Goal: Task Accomplishment & Management: Use online tool/utility

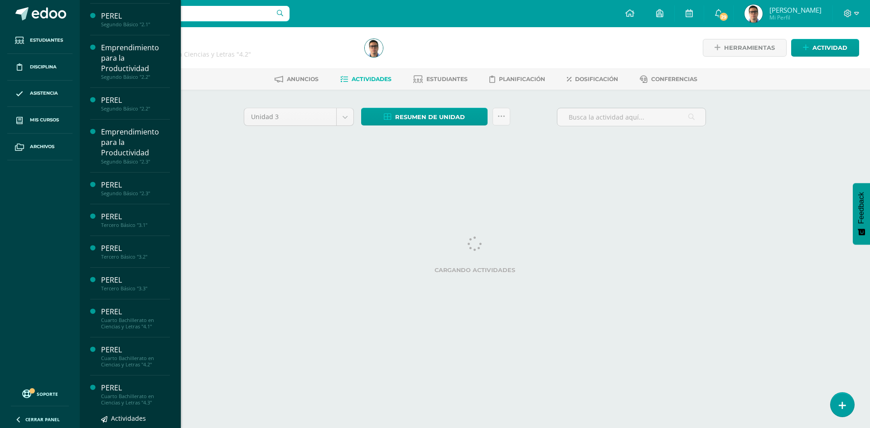
scroll to position [227, 0]
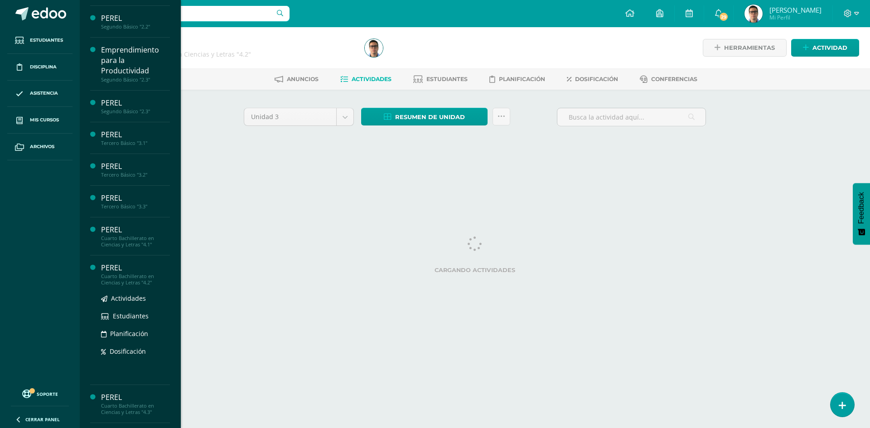
click at [144, 278] on div "Cuarto Bachillerato en Ciencias y Letras "4.2"" at bounding box center [135, 279] width 69 height 13
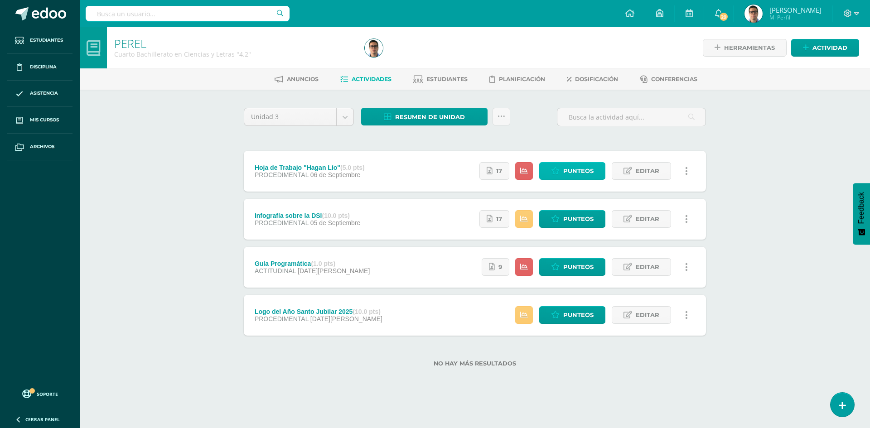
click at [593, 173] on span "Punteos" at bounding box center [578, 171] width 30 height 17
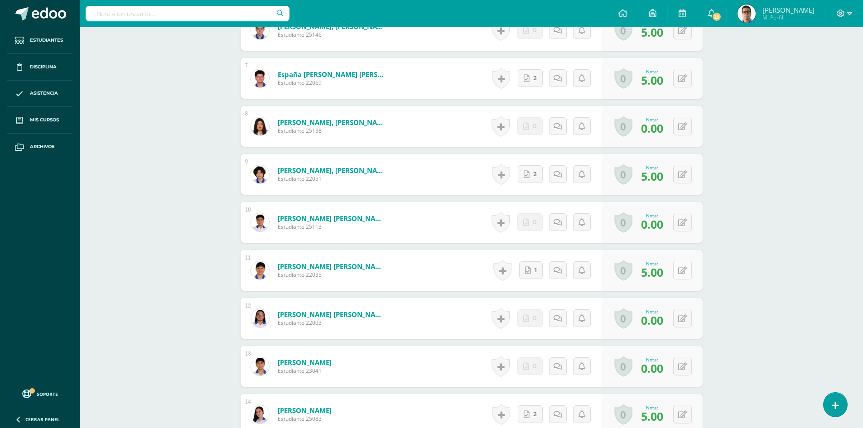
scroll to position [546, 0]
click at [676, 368] on div "0 Logros Logros obtenidos Aún no hay logros agregados Nota: 0.00" at bounding box center [652, 366] width 101 height 41
click at [686, 367] on icon at bounding box center [688, 366] width 9 height 8
type input "5"
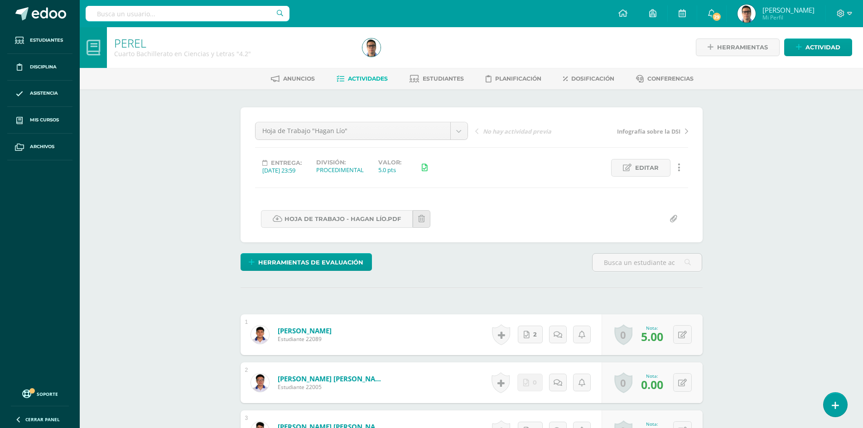
scroll to position [0, 0]
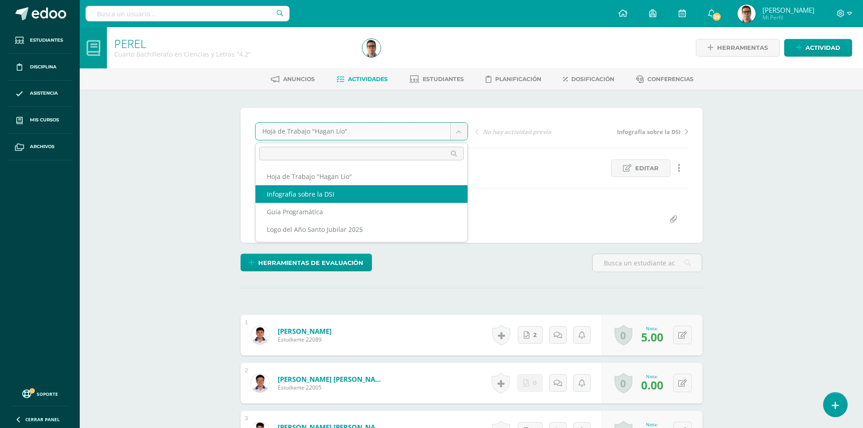
select select "/dashboard/teacher/grade-activity/42803/"
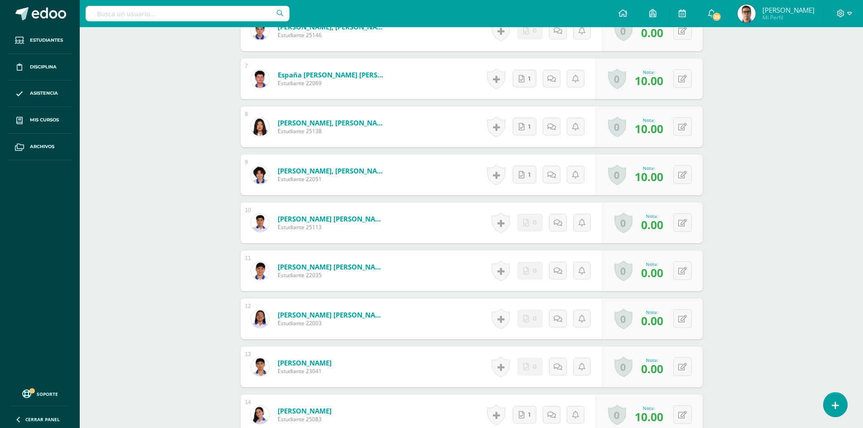
scroll to position [545, 0]
click at [686, 367] on button at bounding box center [682, 366] width 19 height 19
type input "10"
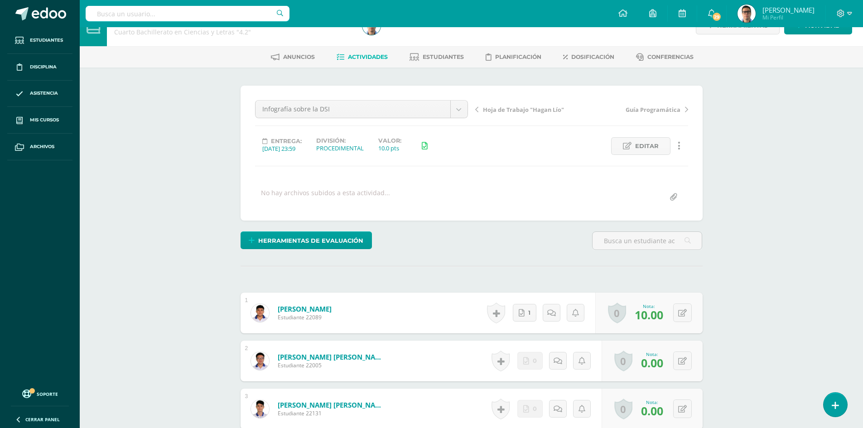
scroll to position [0, 0]
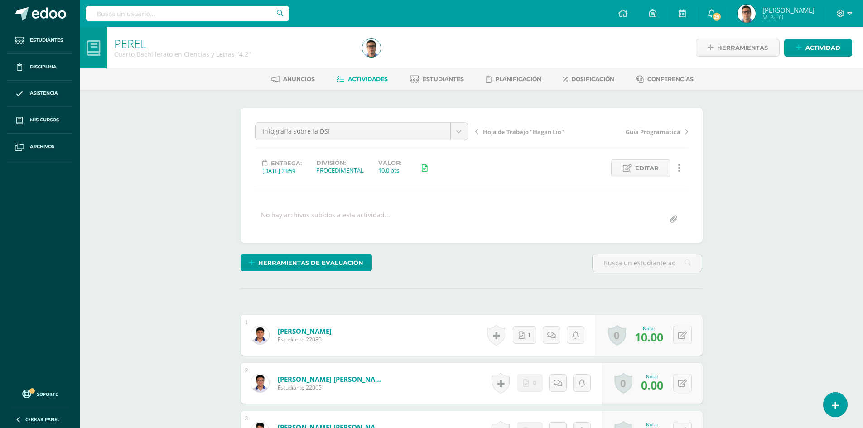
click at [370, 74] on link "Actividades" at bounding box center [362, 79] width 51 height 14
